Goal: Transaction & Acquisition: Obtain resource

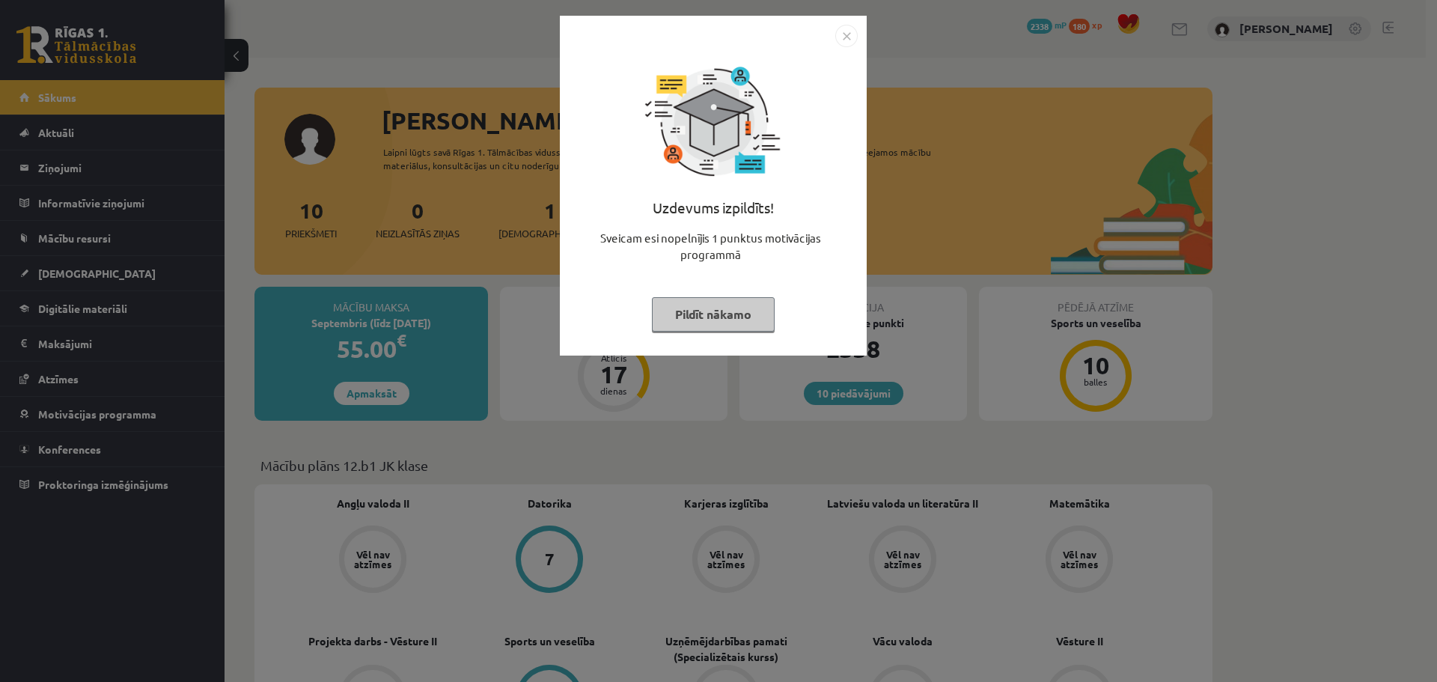
click at [721, 306] on button "Pildīt nākamo" at bounding box center [713, 314] width 123 height 34
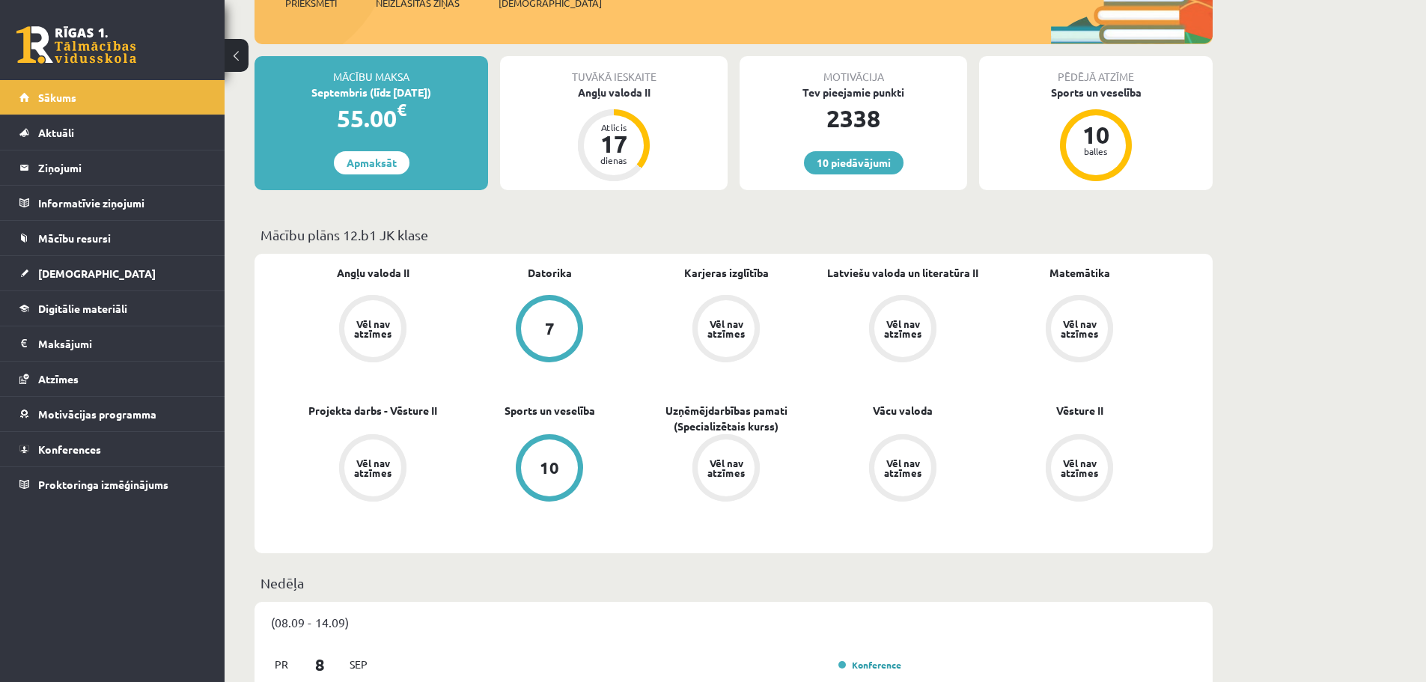
scroll to position [150, 0]
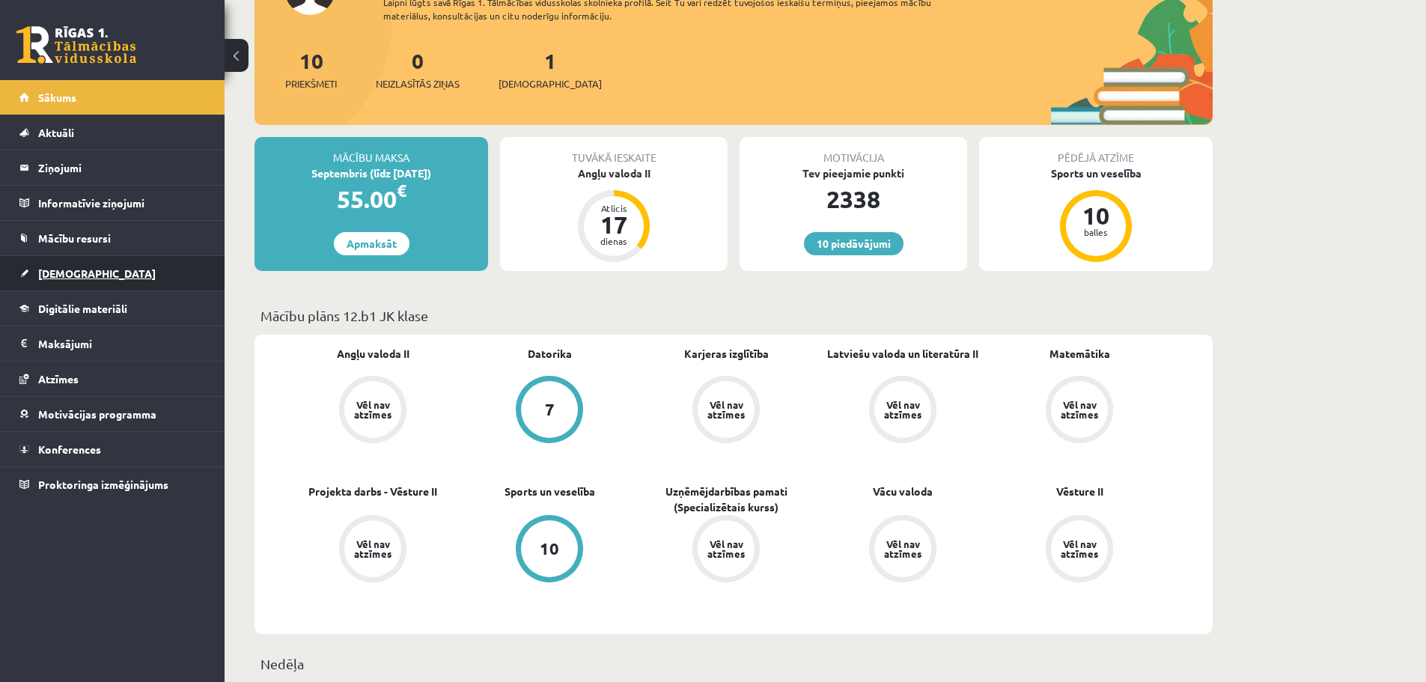
click at [67, 276] on span "[DEMOGRAPHIC_DATA]" at bounding box center [97, 272] width 118 height 13
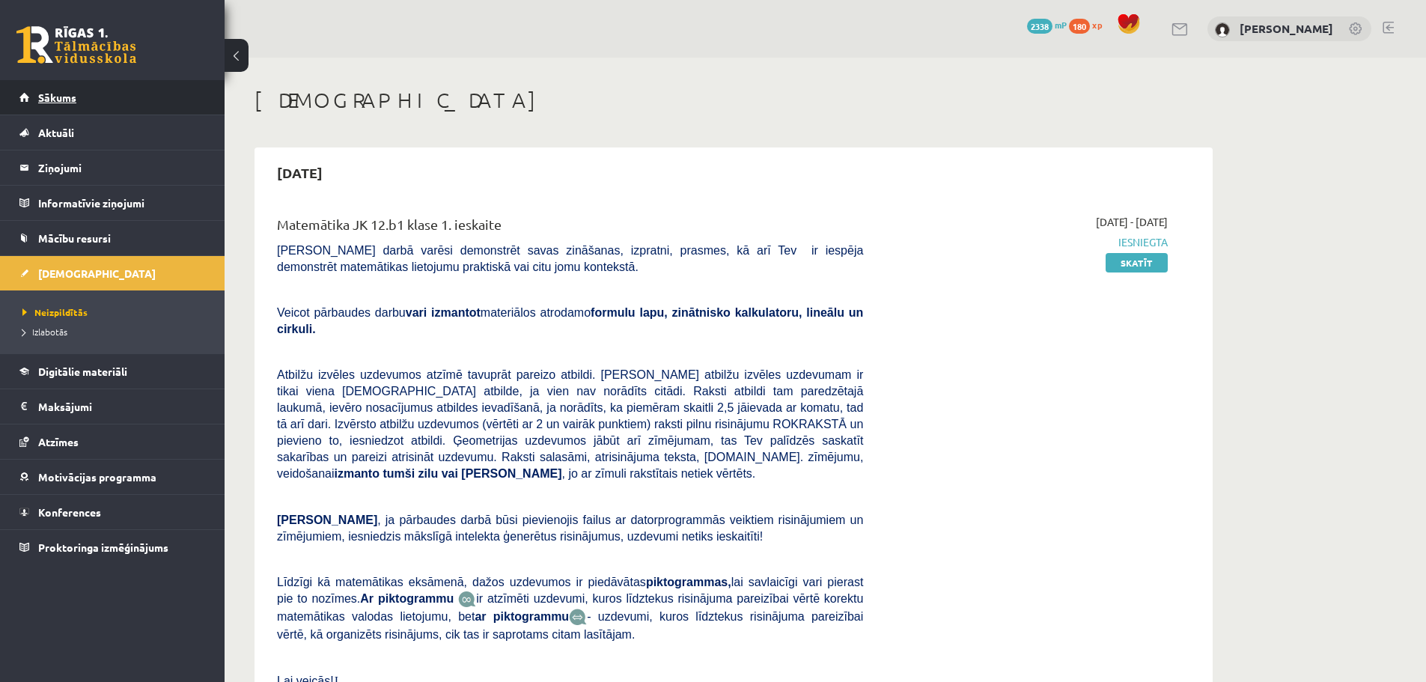
click at [69, 103] on span "Sākums" at bounding box center [57, 97] width 38 height 13
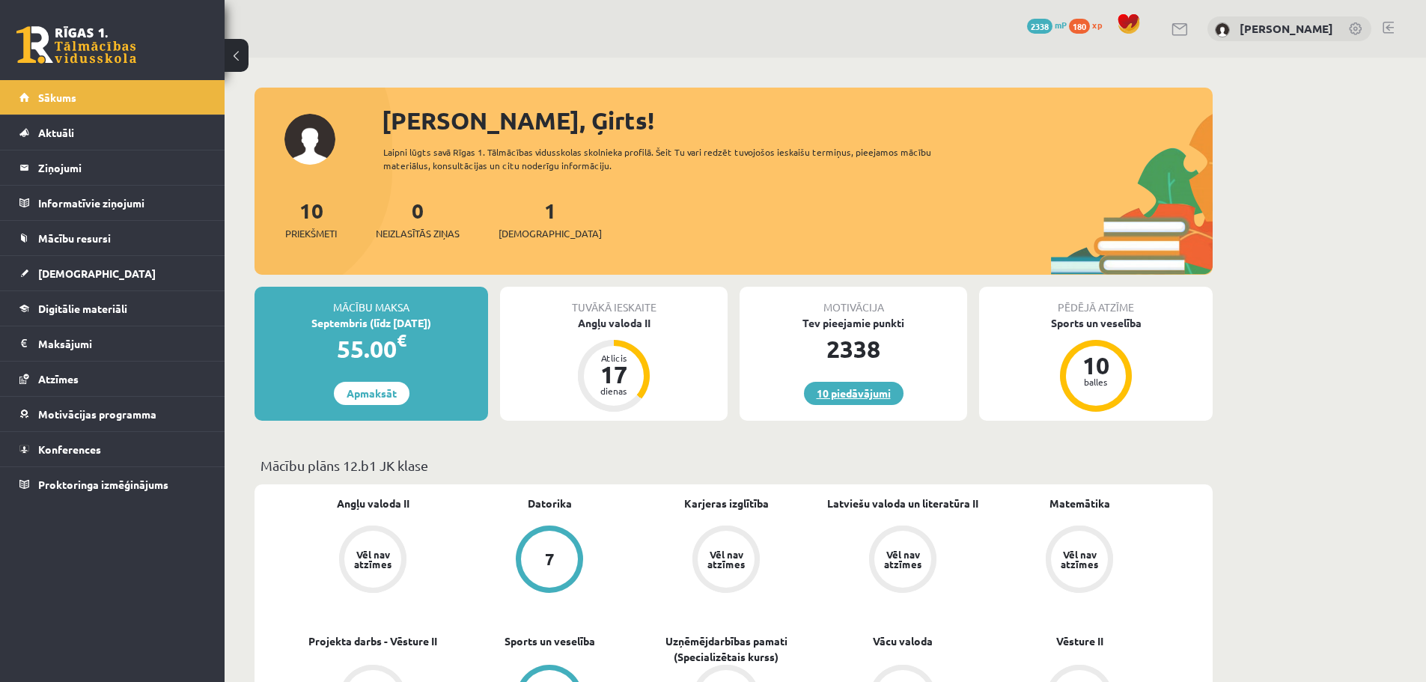
click at [853, 397] on link "10 piedāvājumi" at bounding box center [854, 393] width 100 height 23
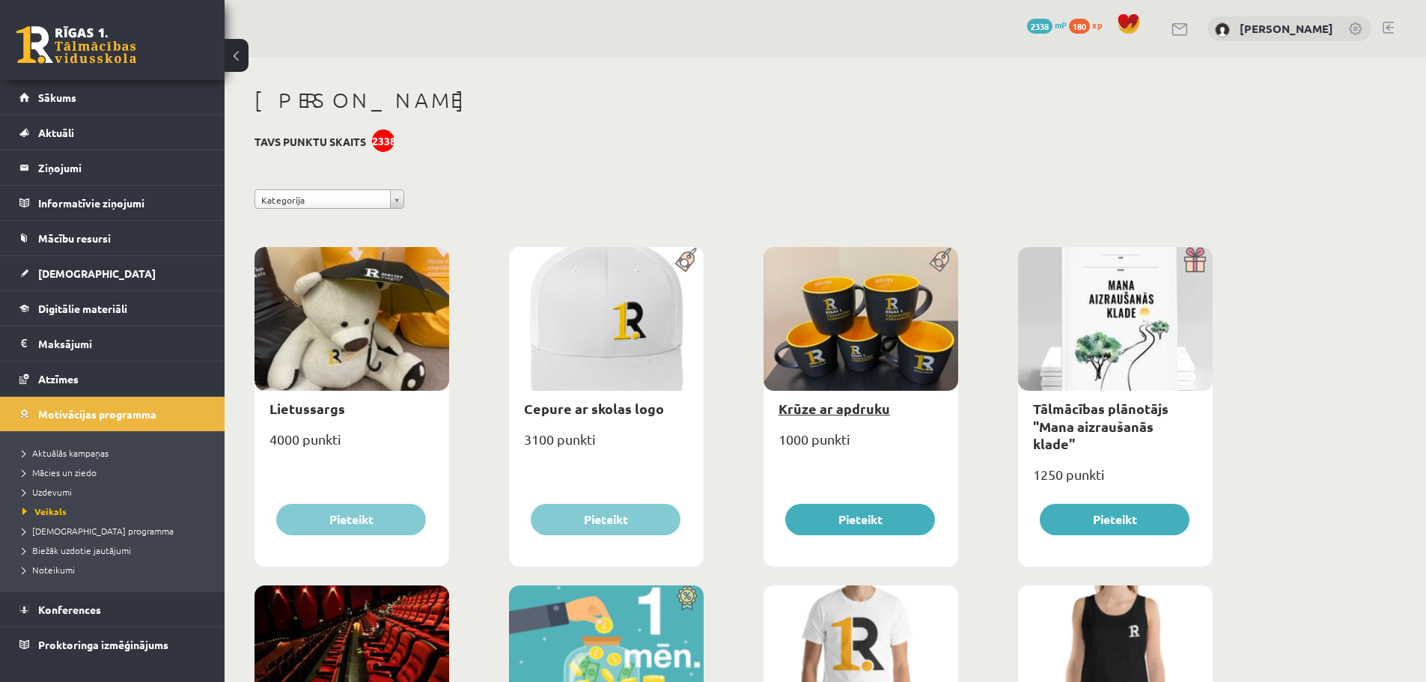
click at [840, 409] on link "Krūze ar apdruku" at bounding box center [834, 408] width 112 height 17
type input "*"
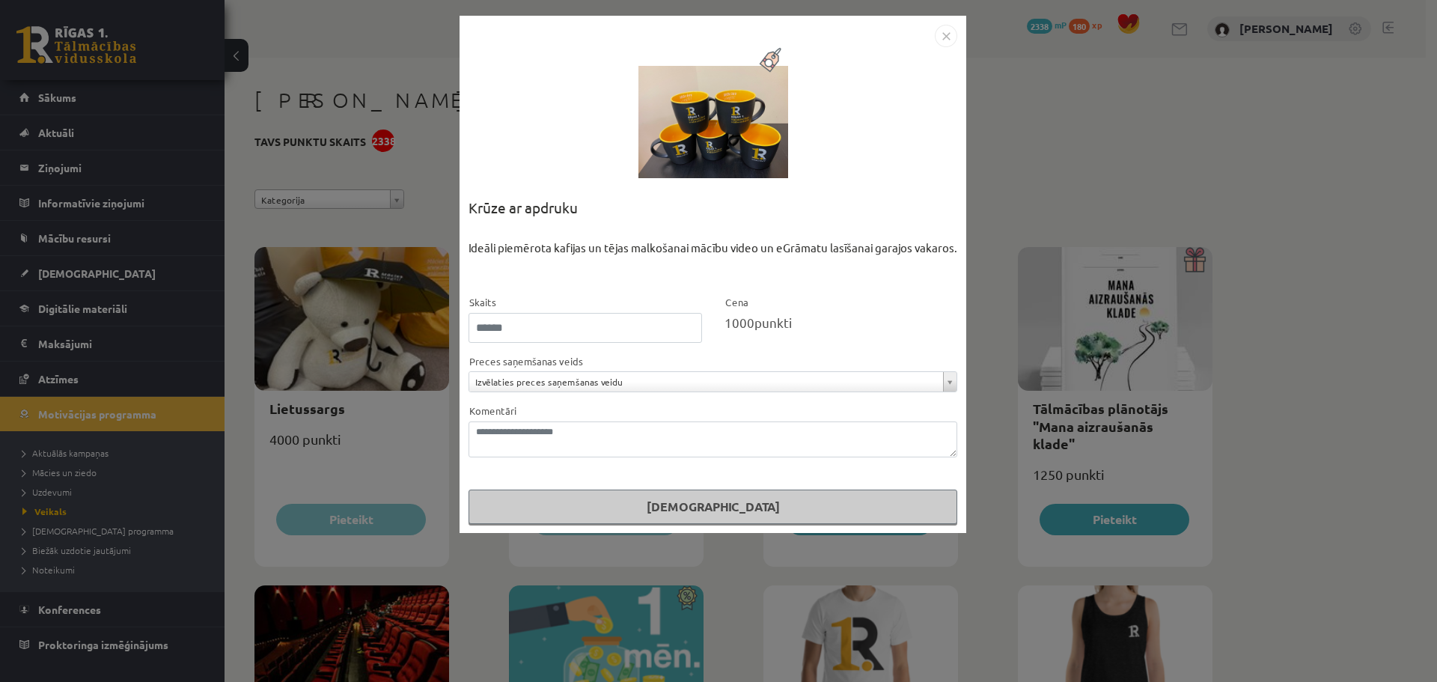
click at [942, 42] on img "Close" at bounding box center [946, 36] width 22 height 22
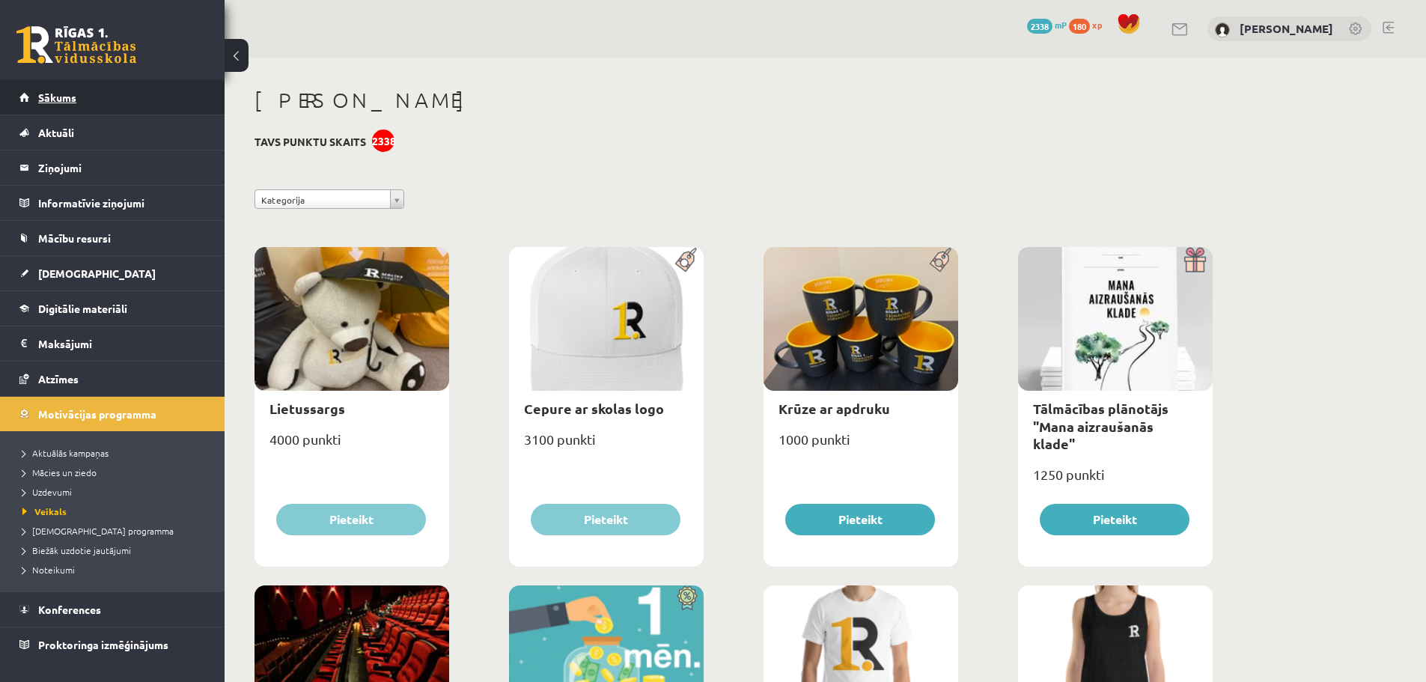
click at [70, 94] on span "Sākums" at bounding box center [57, 97] width 38 height 13
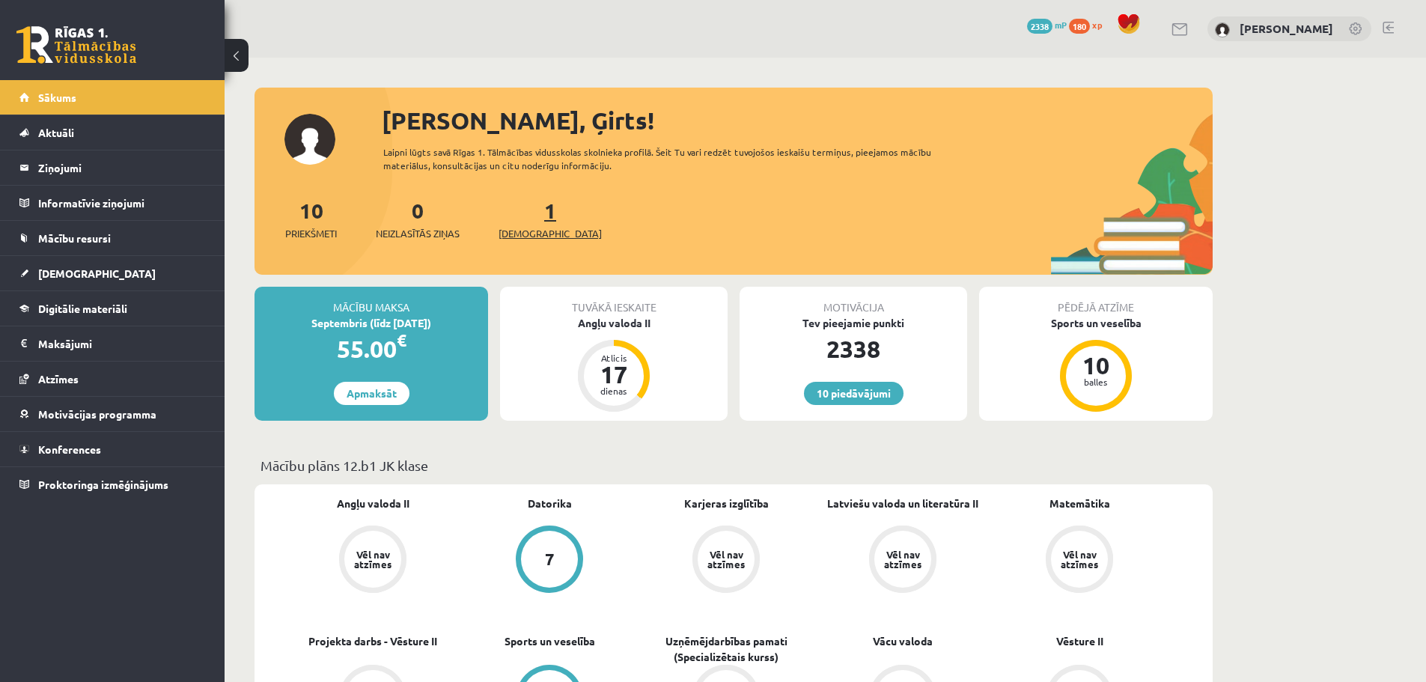
click at [519, 231] on span "[DEMOGRAPHIC_DATA]" at bounding box center [550, 233] width 103 height 15
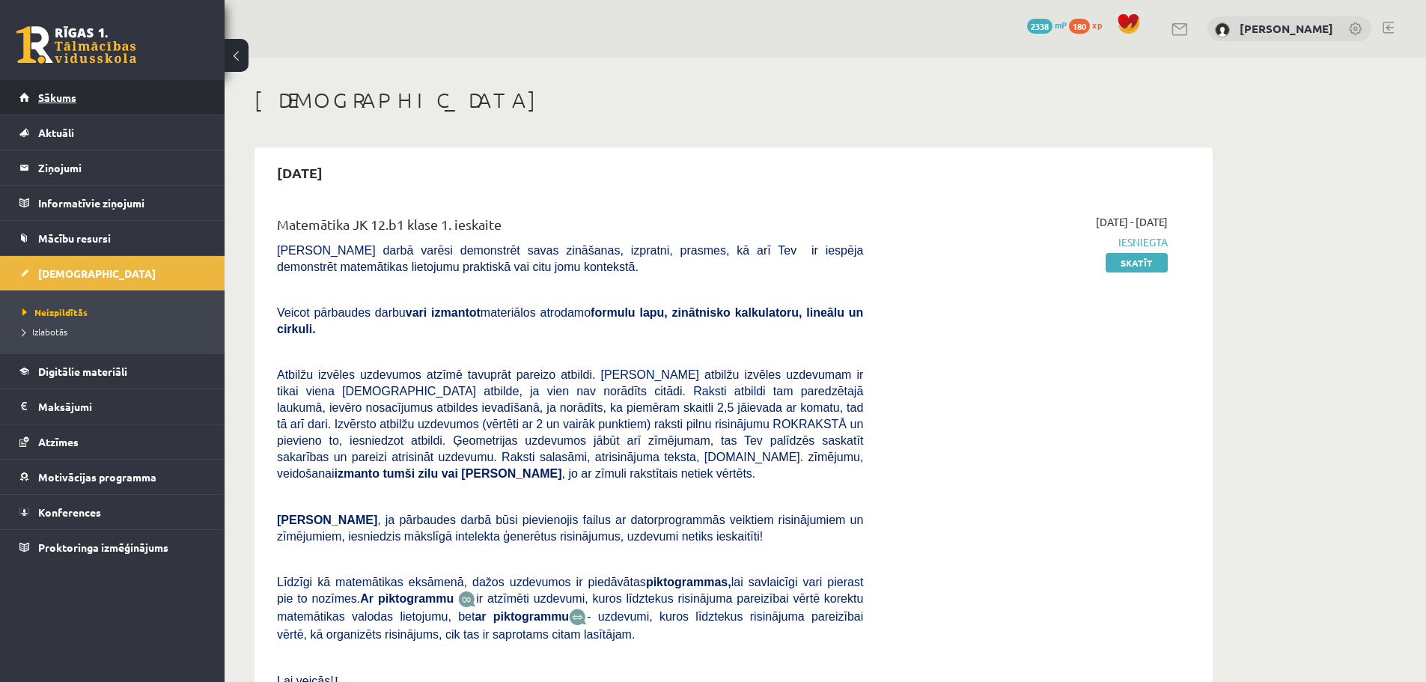
click at [64, 98] on span "Sākums" at bounding box center [57, 97] width 38 height 13
